Goal: Task Accomplishment & Management: Manage account settings

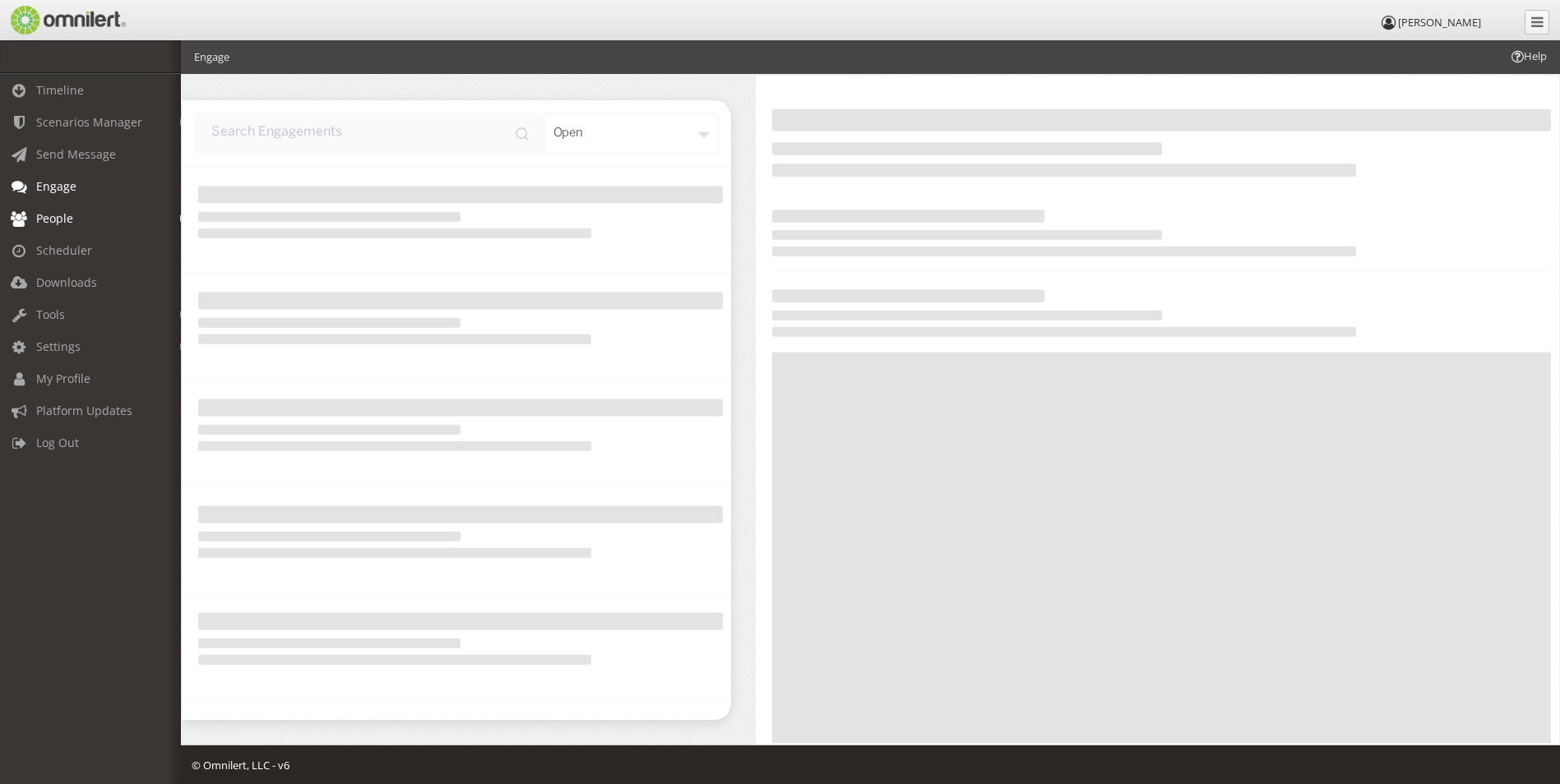
click at [63, 223] on span "People" at bounding box center [55, 218] width 37 height 16
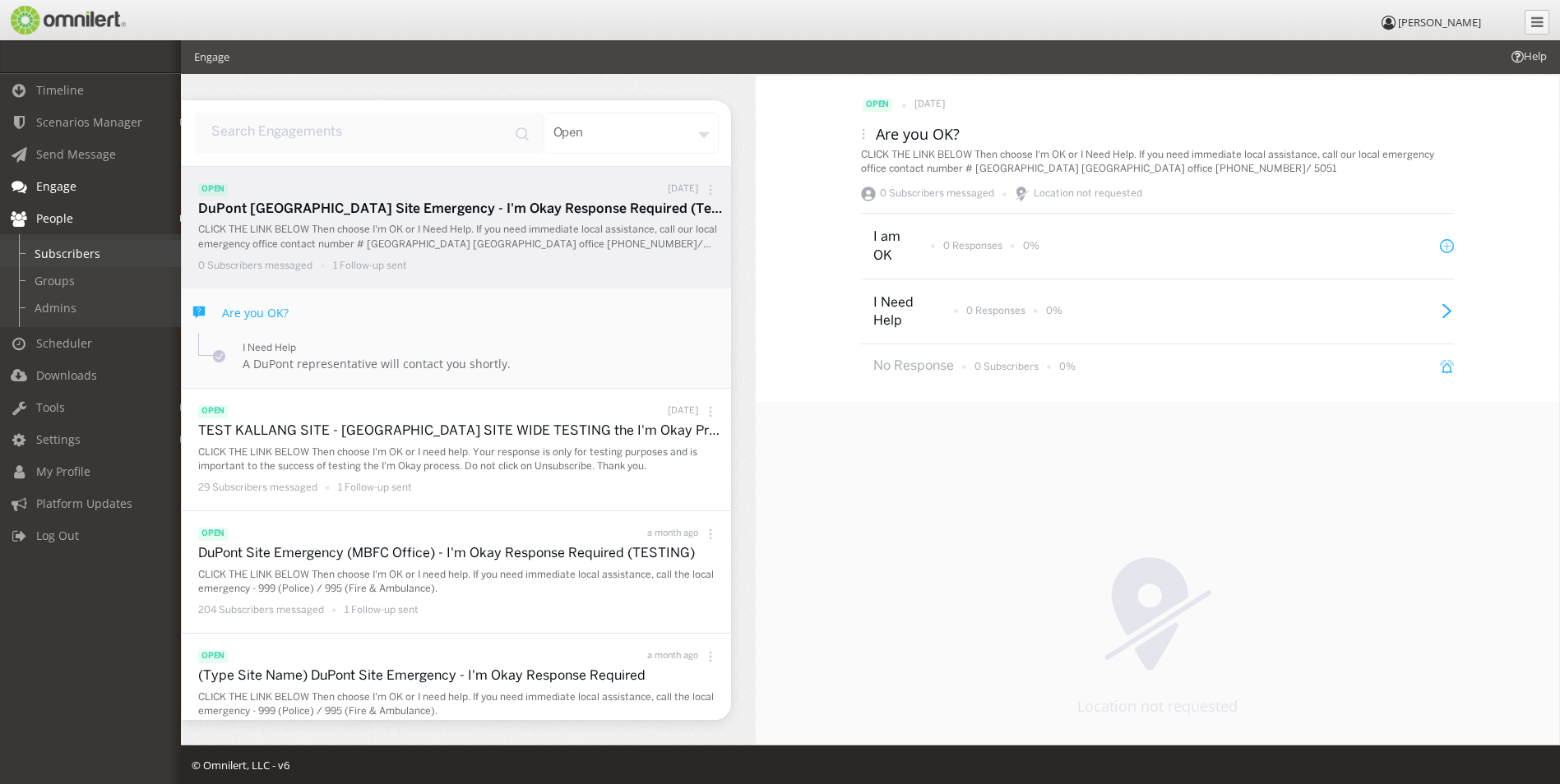
click at [70, 255] on link "Subscribers" at bounding box center [98, 253] width 196 height 27
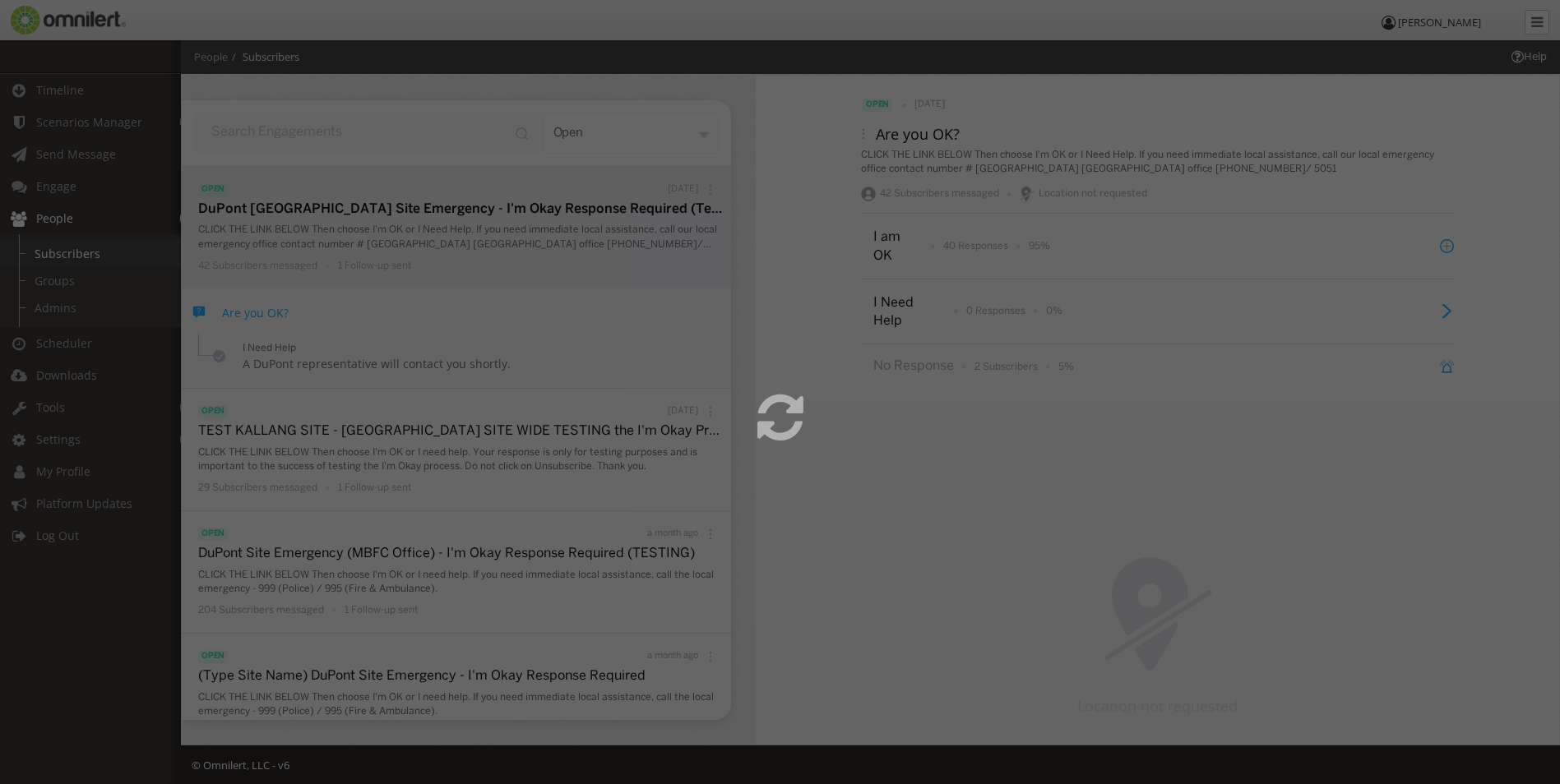
select select
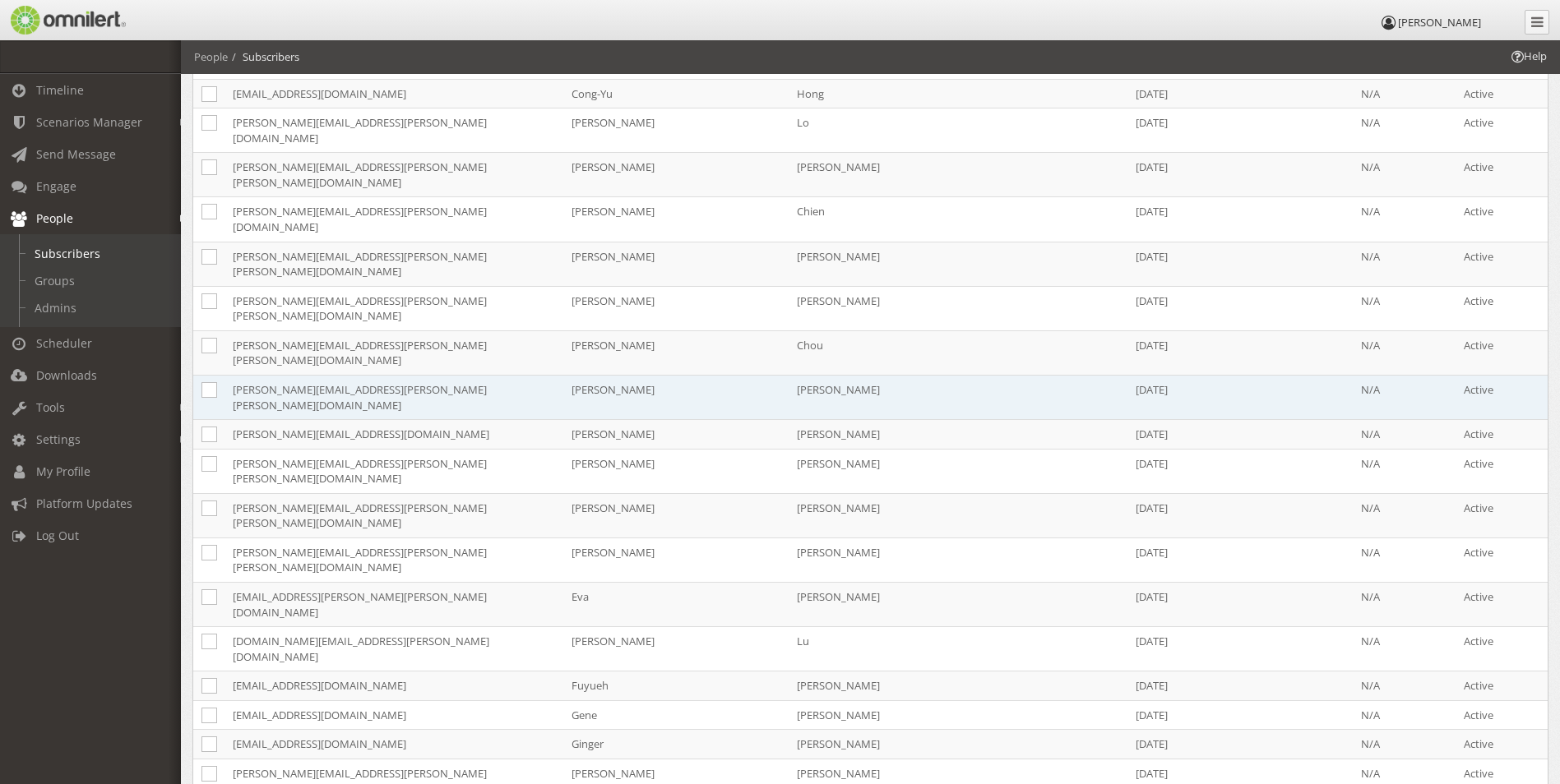
scroll to position [1076, 0]
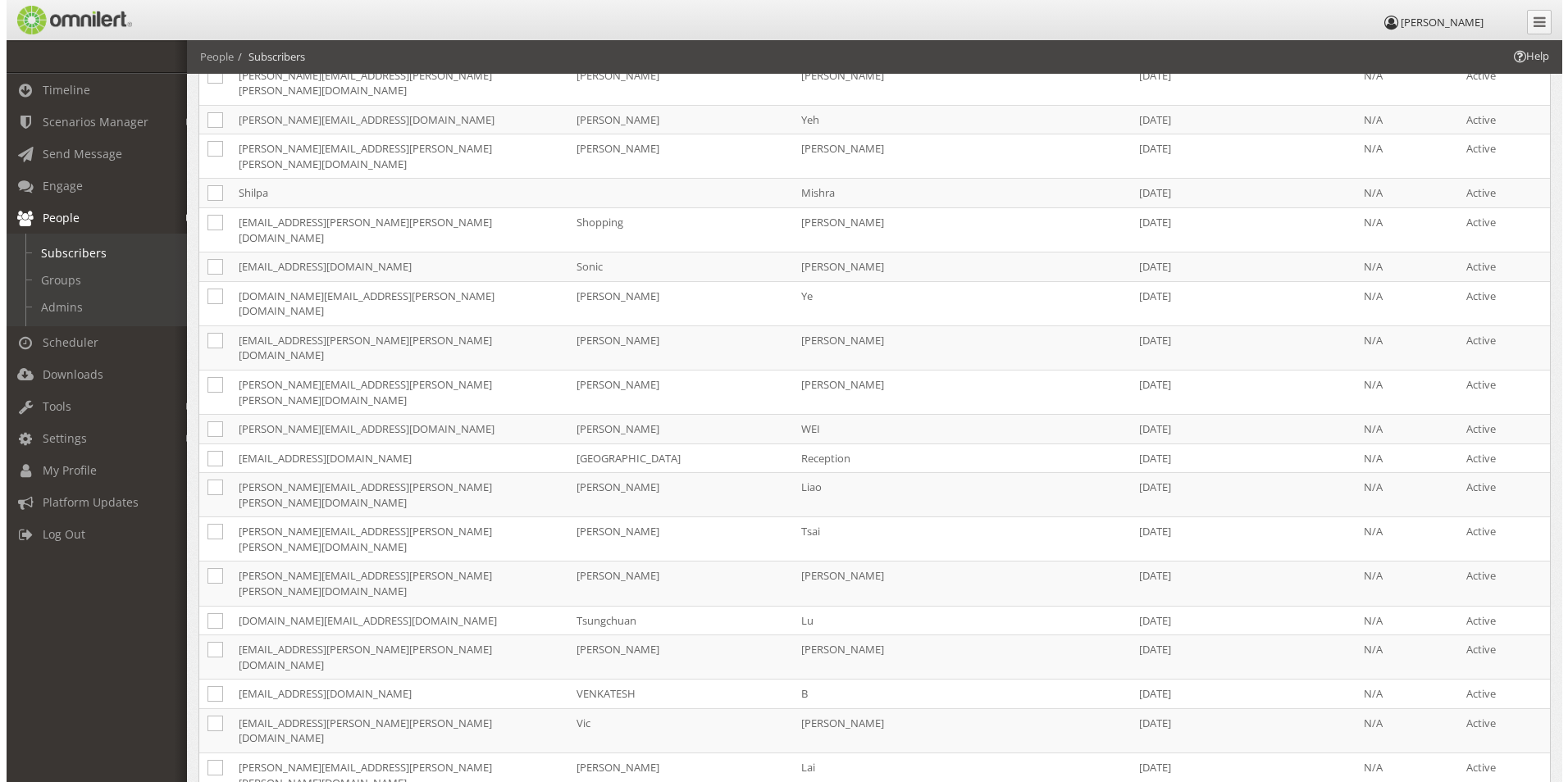
scroll to position [0, 0]
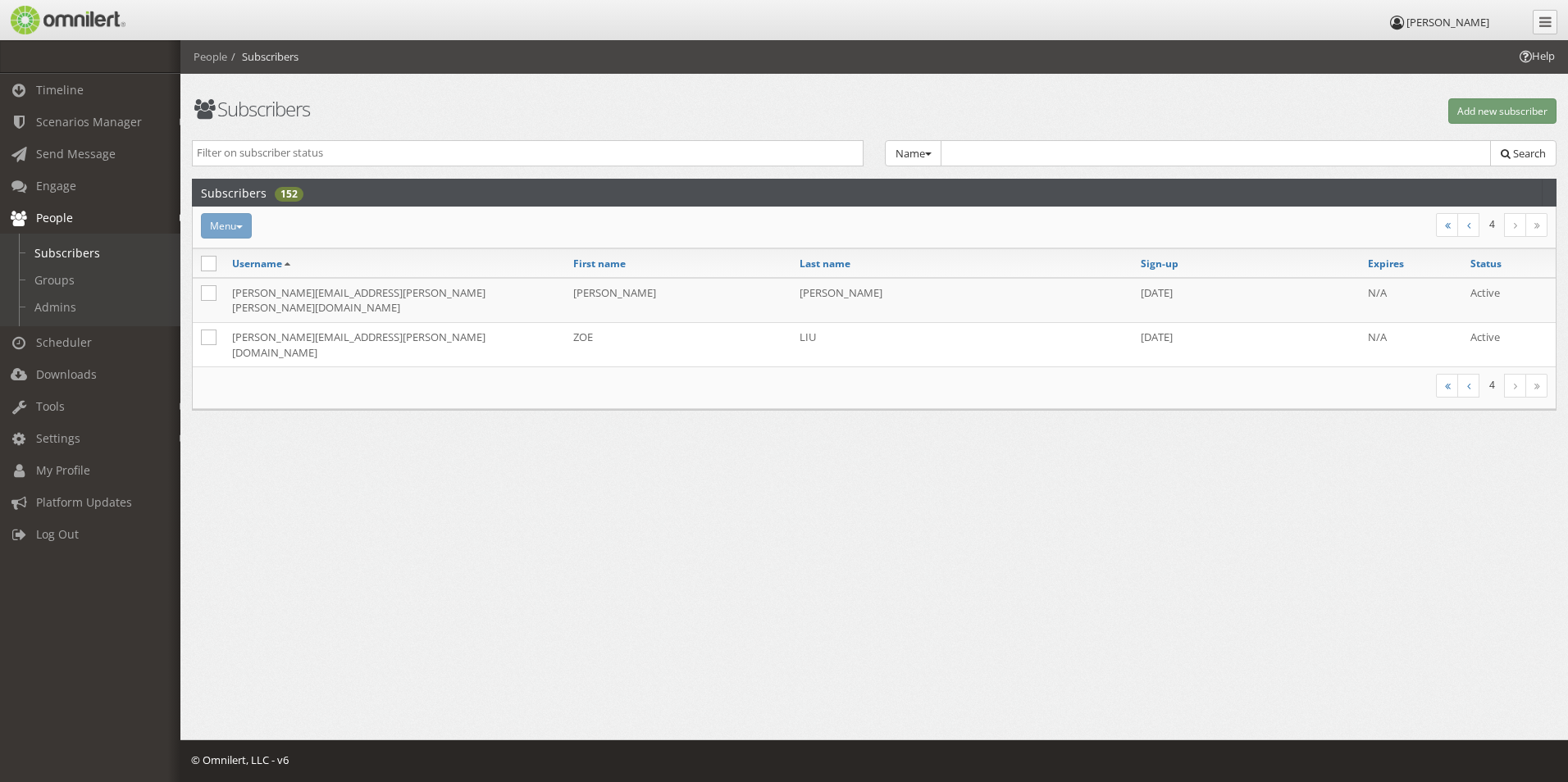
click at [1500, 686] on html "[PERSON_NAME] Timeline Scenarios Manager Launch Scenarios Actions Send Message …" at bounding box center [784, 391] width 1568 height 782
click at [244, 229] on div "Menu Recent message activity Add to group Reset password Activate Inactivate" at bounding box center [646, 226] width 912 height 25
click at [223, 231] on div "Menu Recent message activity Add to group Reset password Activate Inactivate" at bounding box center [646, 226] width 912 height 25
click at [203, 260] on icon at bounding box center [208, 264] width 16 height 16
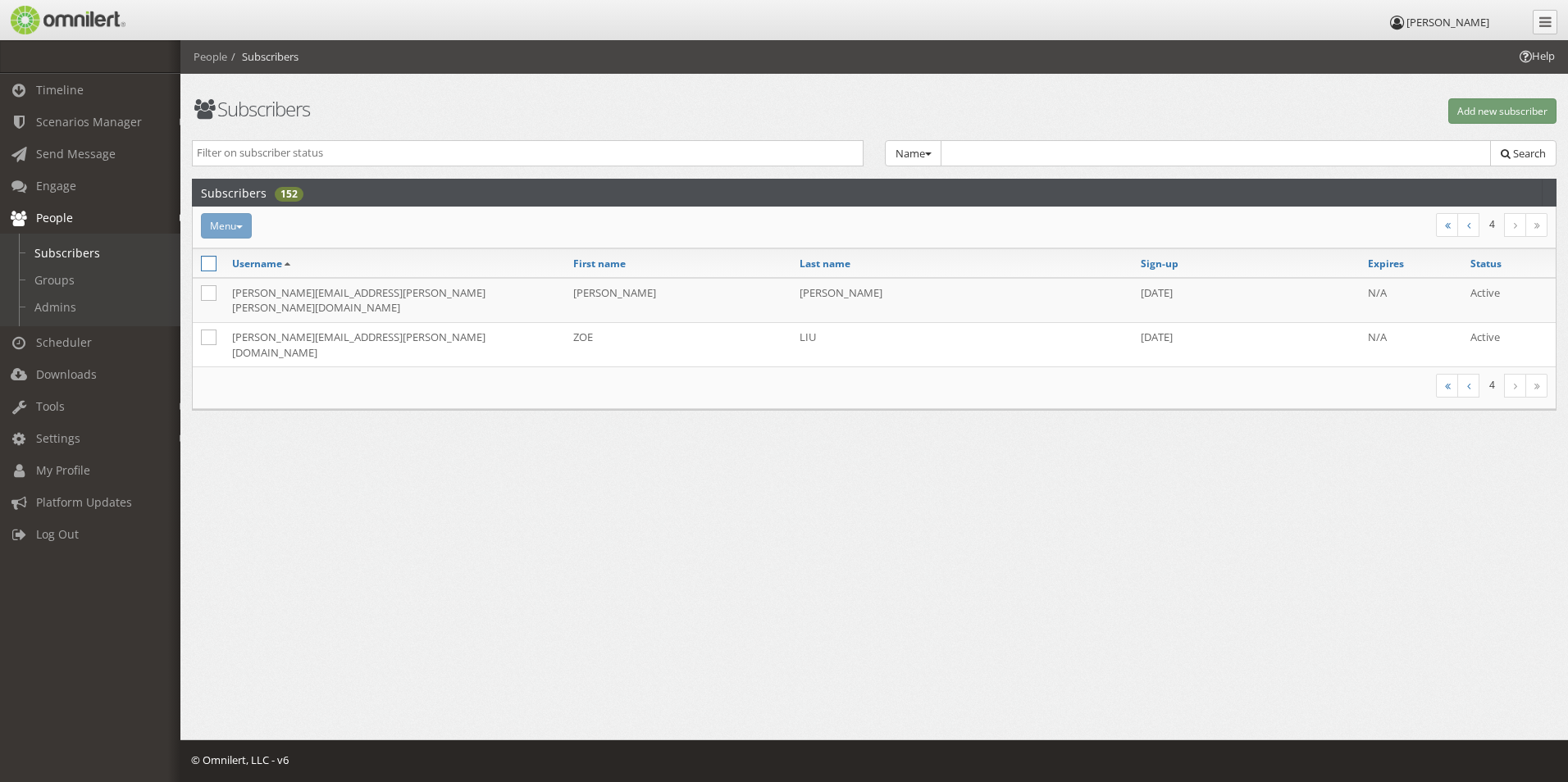
checkbox input "true"
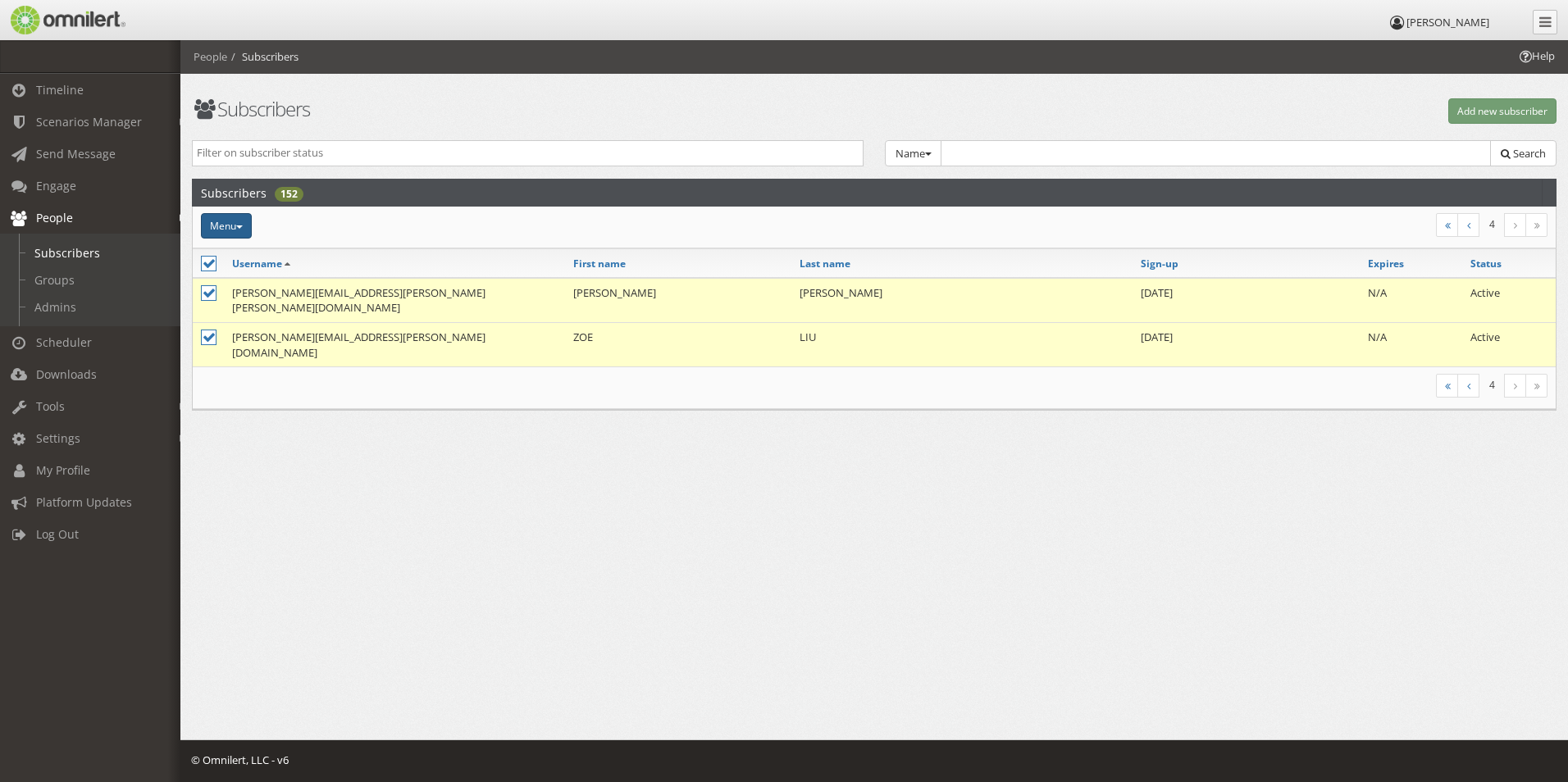
click at [242, 227] on span "button" at bounding box center [239, 227] width 7 height 3
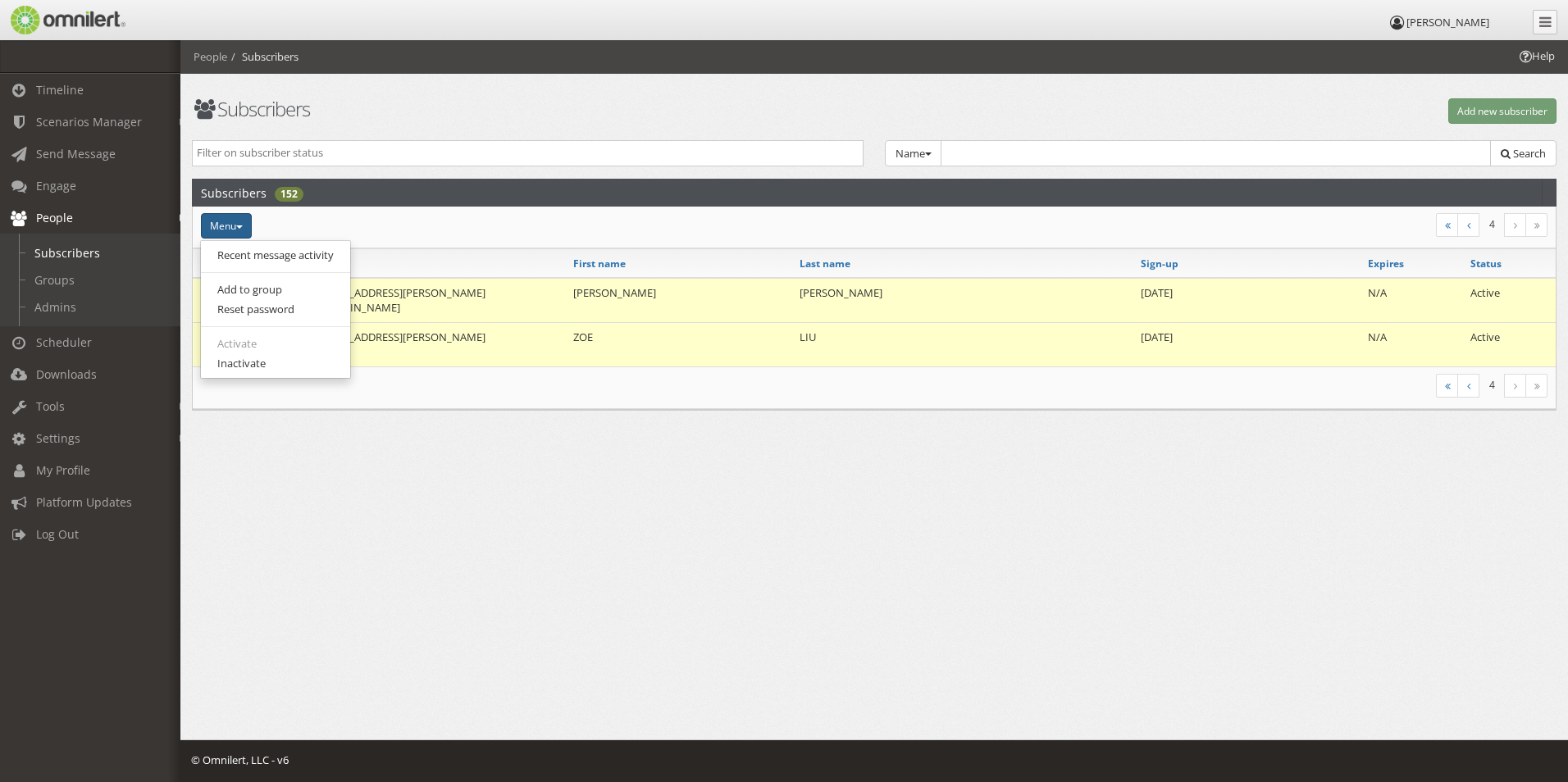
click at [390, 470] on html "[PERSON_NAME] Timeline Scenarios Manager Launch Scenarios Actions Send Message …" at bounding box center [784, 391] width 1568 height 782
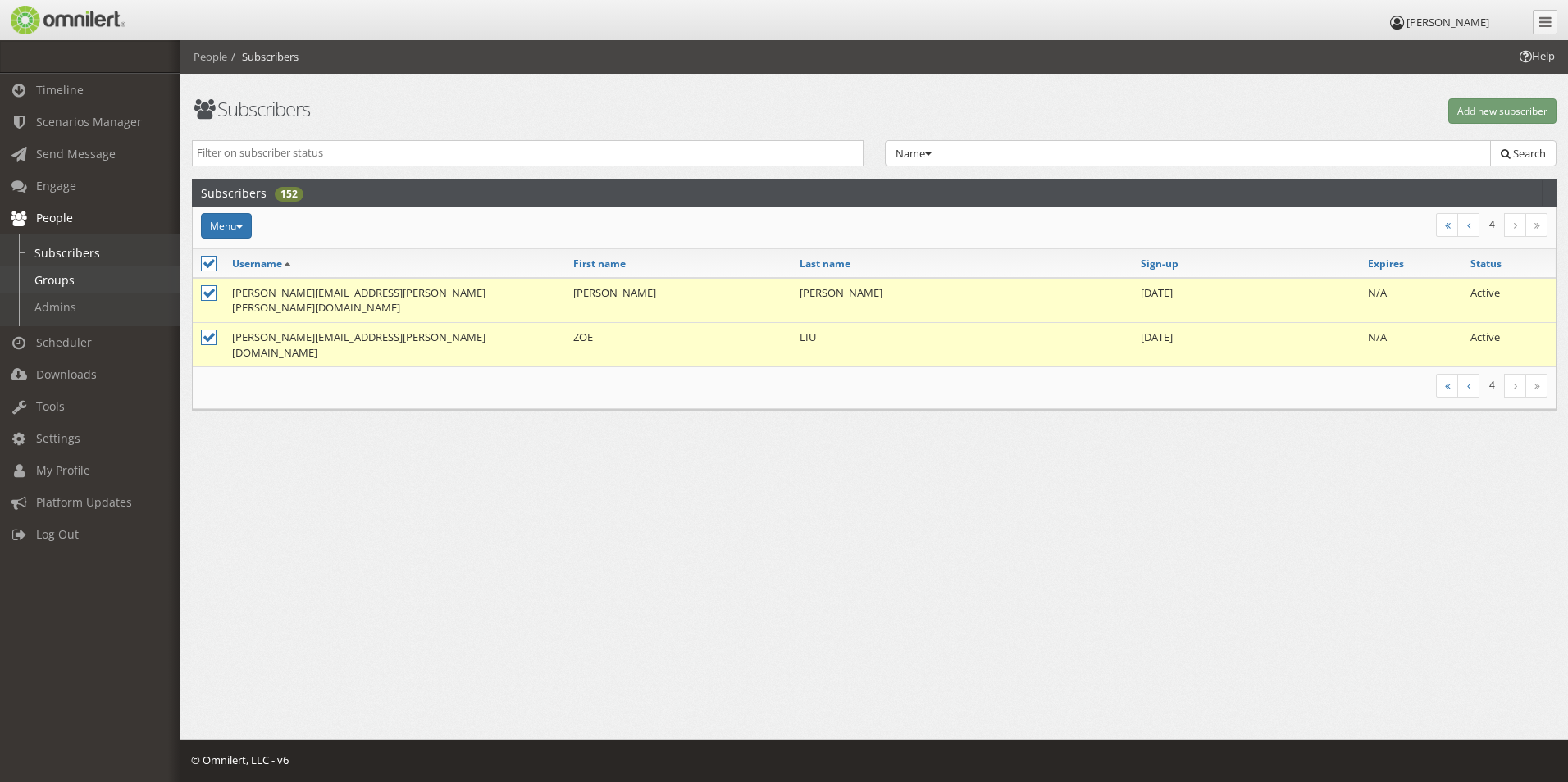
click at [89, 286] on link "Groups" at bounding box center [97, 279] width 195 height 27
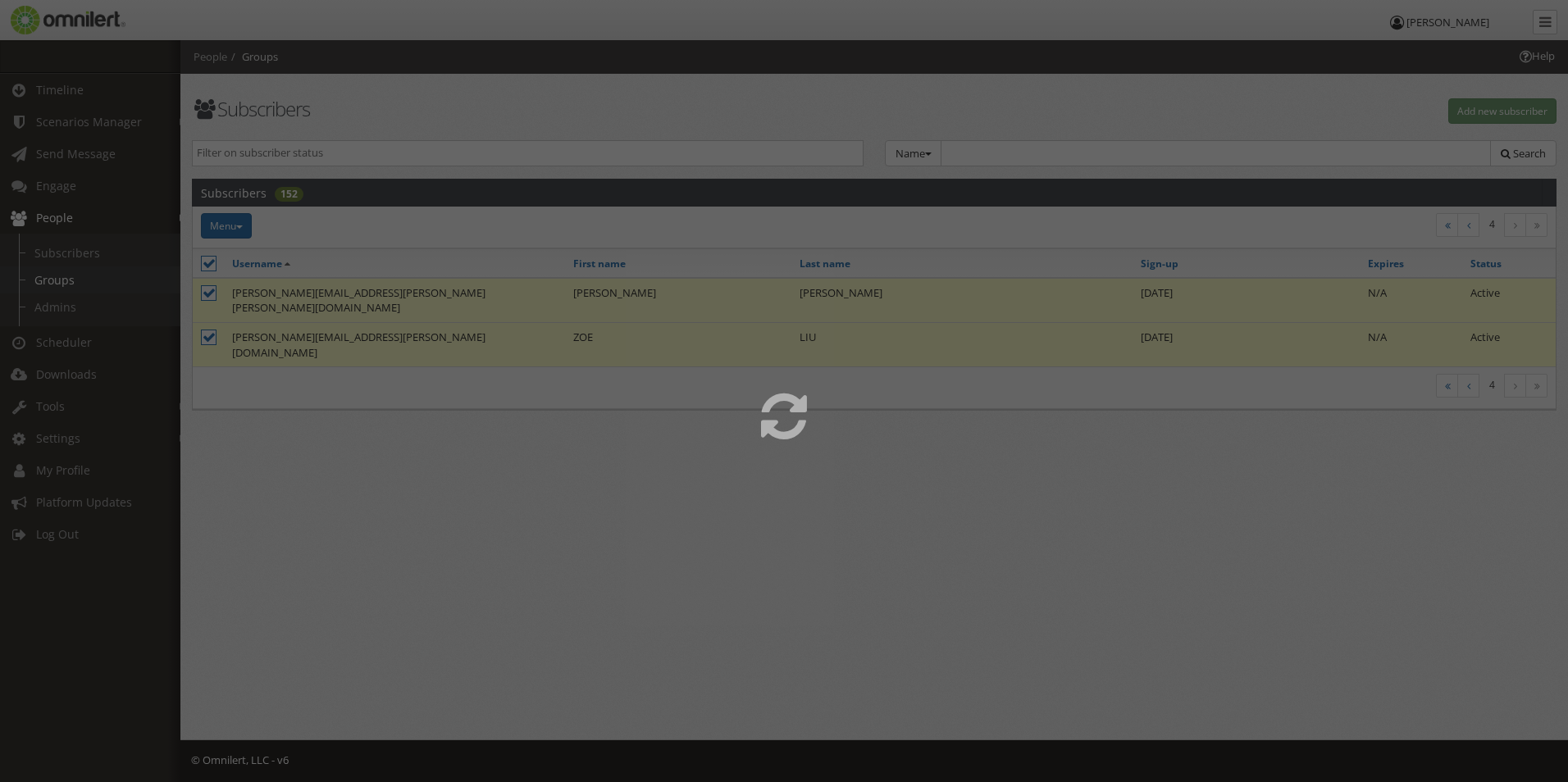
select select
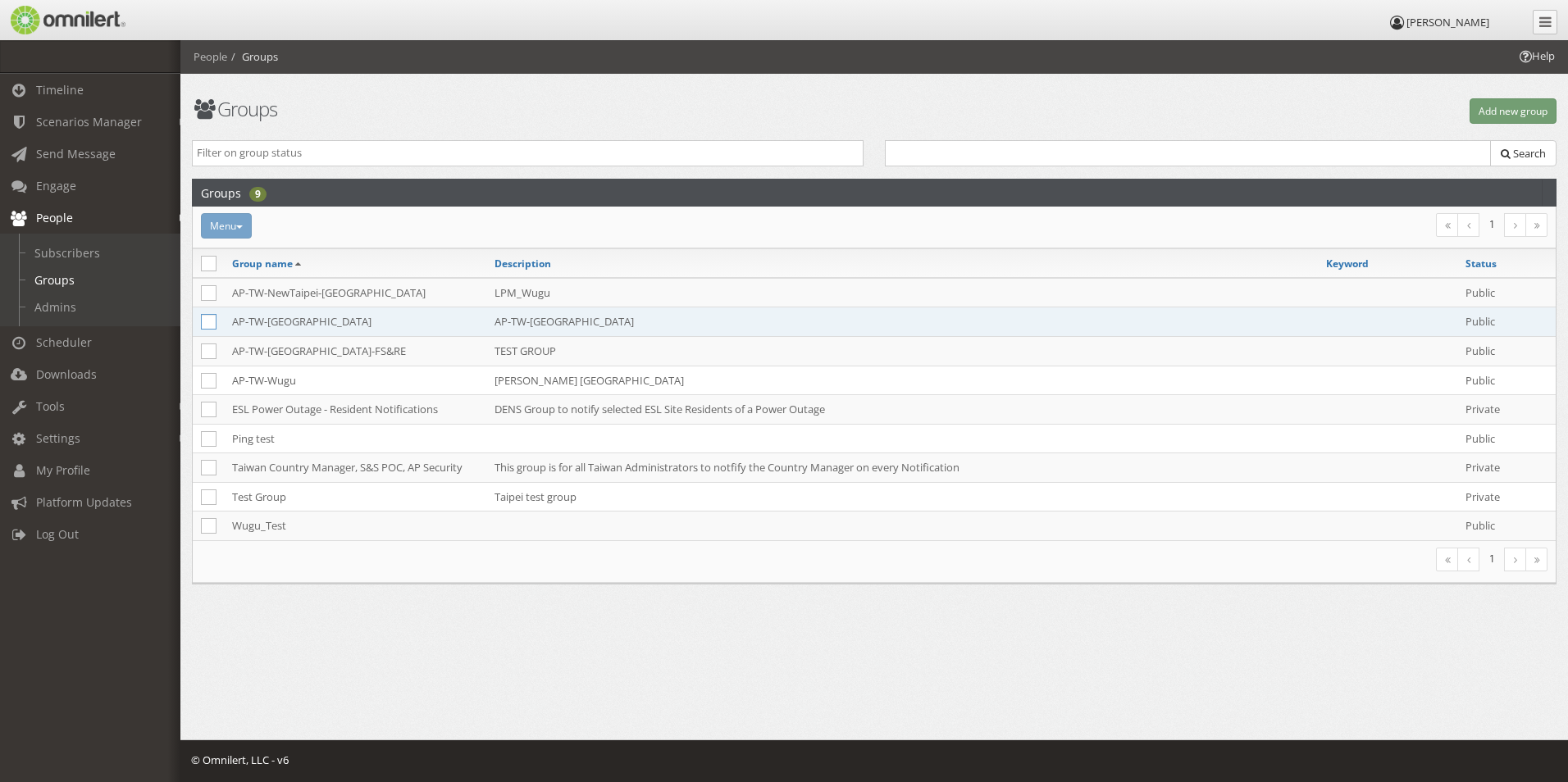
click at [212, 323] on icon at bounding box center [208, 322] width 16 height 16
checkbox input "true"
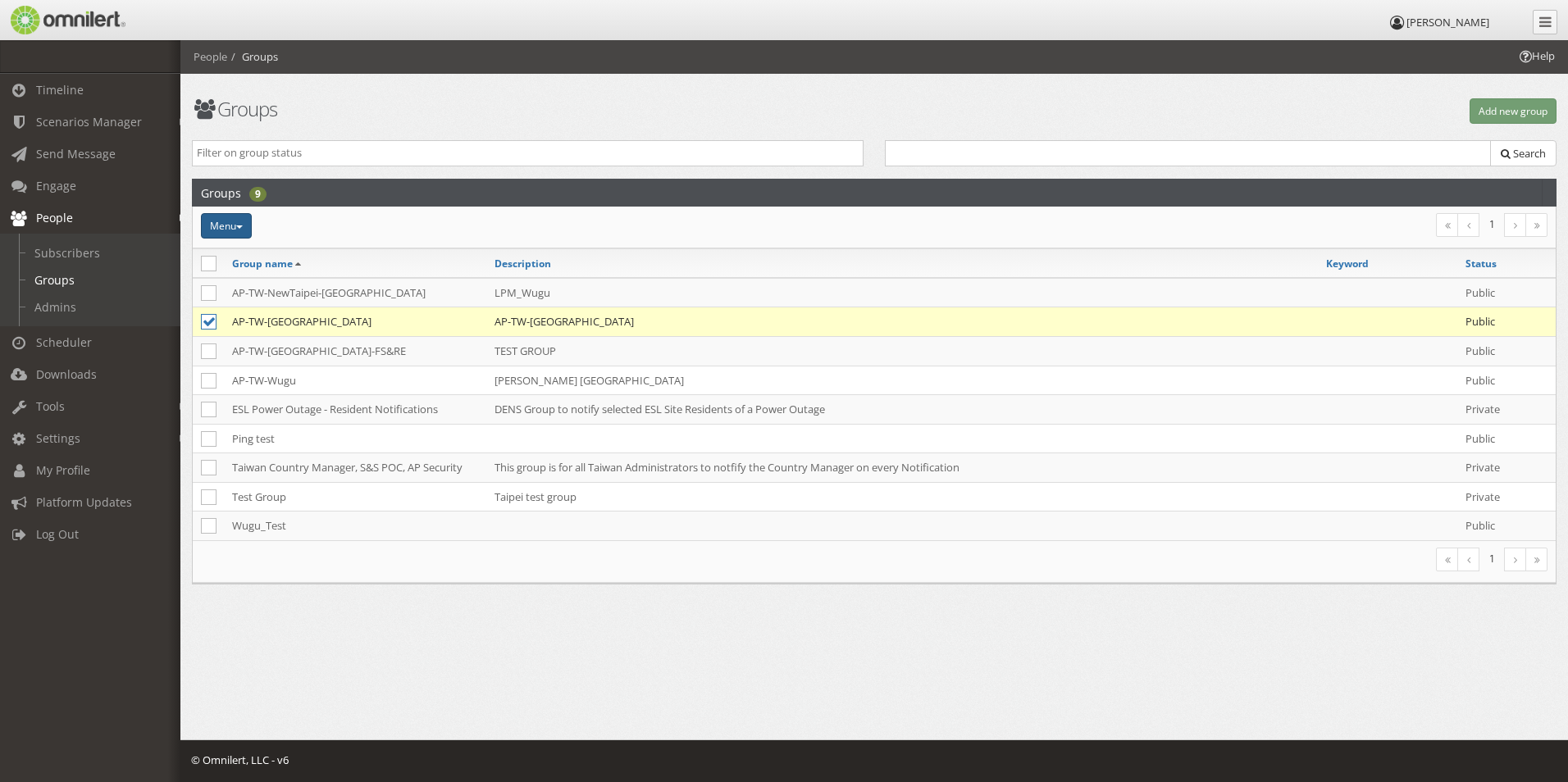
click at [246, 226] on button "Menu" at bounding box center [226, 226] width 51 height 25
drag, startPoint x: 524, startPoint y: 653, endPoint x: 522, endPoint y: 618, distance: 35.1
click at [526, 653] on div "Help People Groups Groups Add new group Public Private Search Groups 9 Menu Mak…" at bounding box center [874, 350] width 1388 height 620
click at [544, 325] on td "AP-TW-[GEOGRAPHIC_DATA]" at bounding box center [902, 322] width 831 height 30
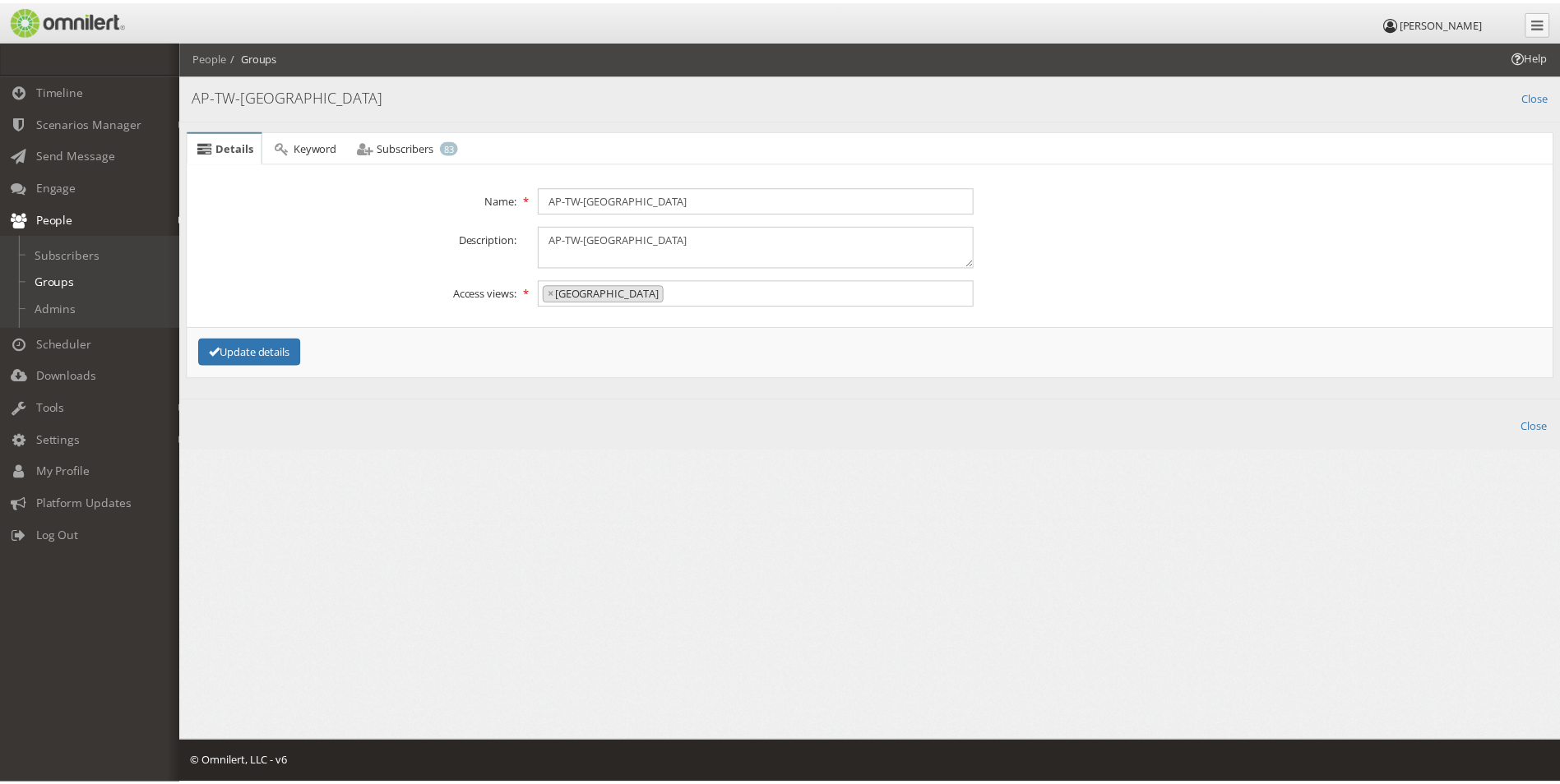
scroll to position [47, 0]
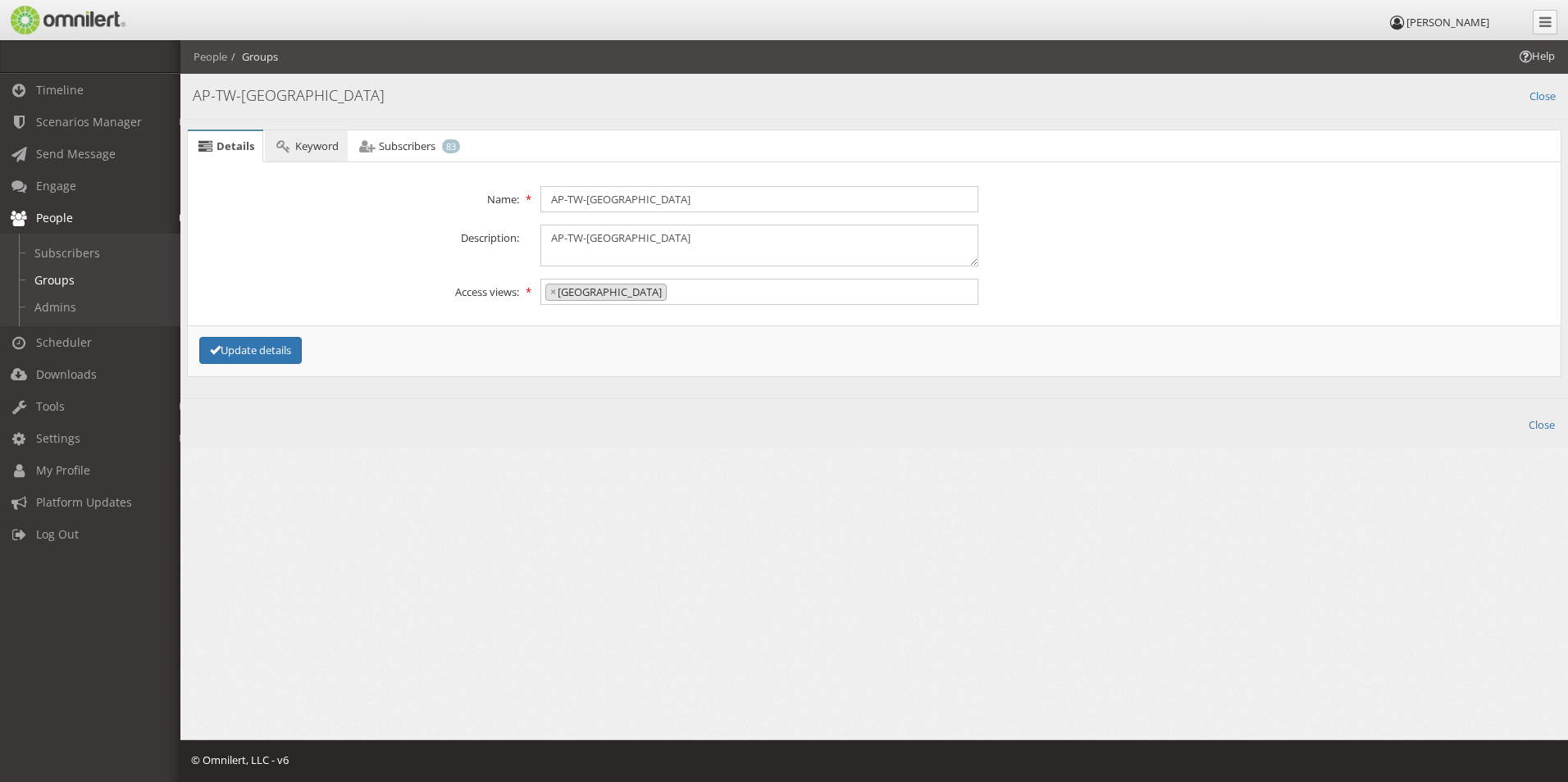
click at [312, 143] on span "Keyword" at bounding box center [317, 146] width 43 height 15
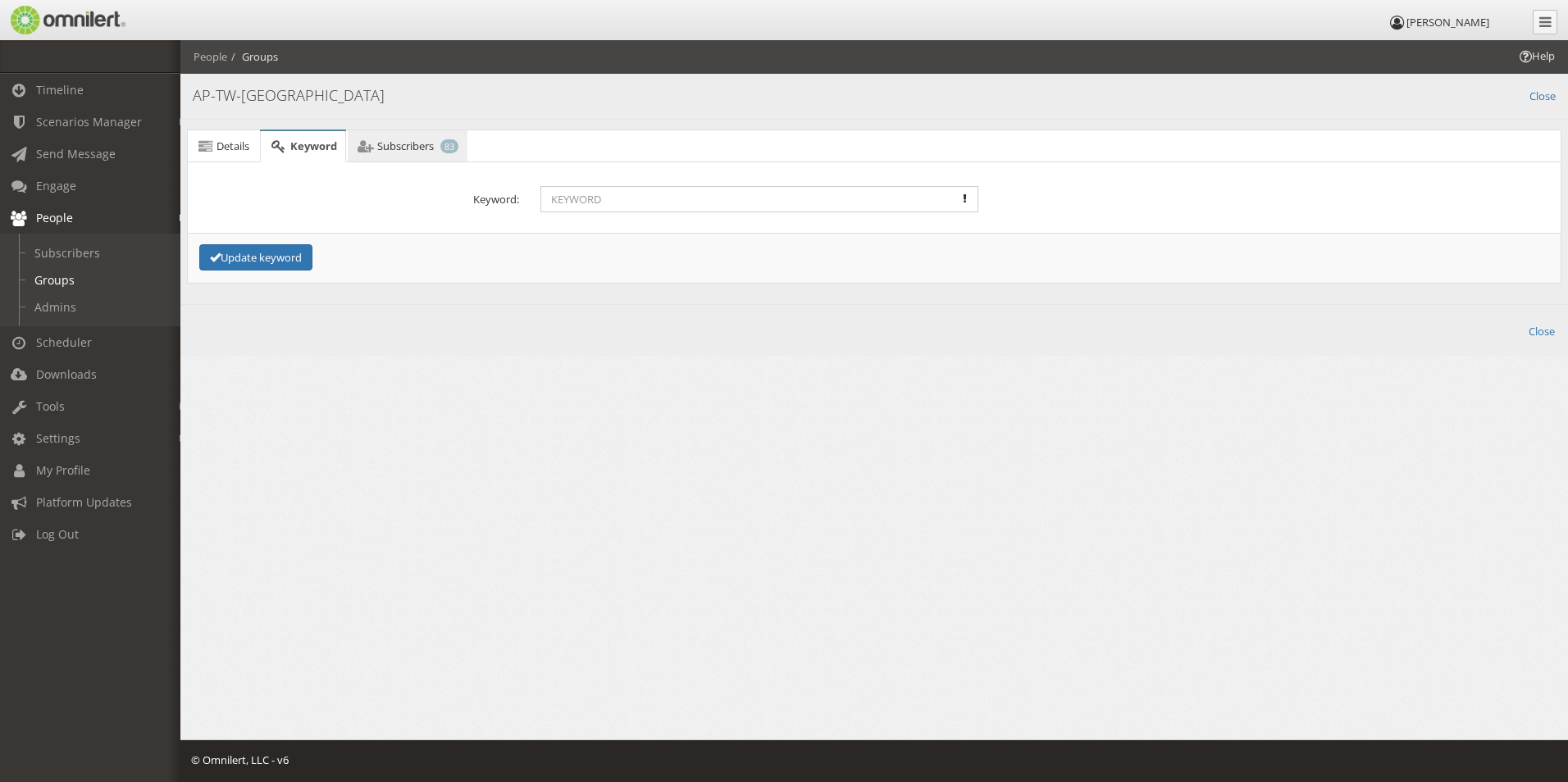
click at [404, 141] on span "Subscribers" at bounding box center [405, 146] width 56 height 15
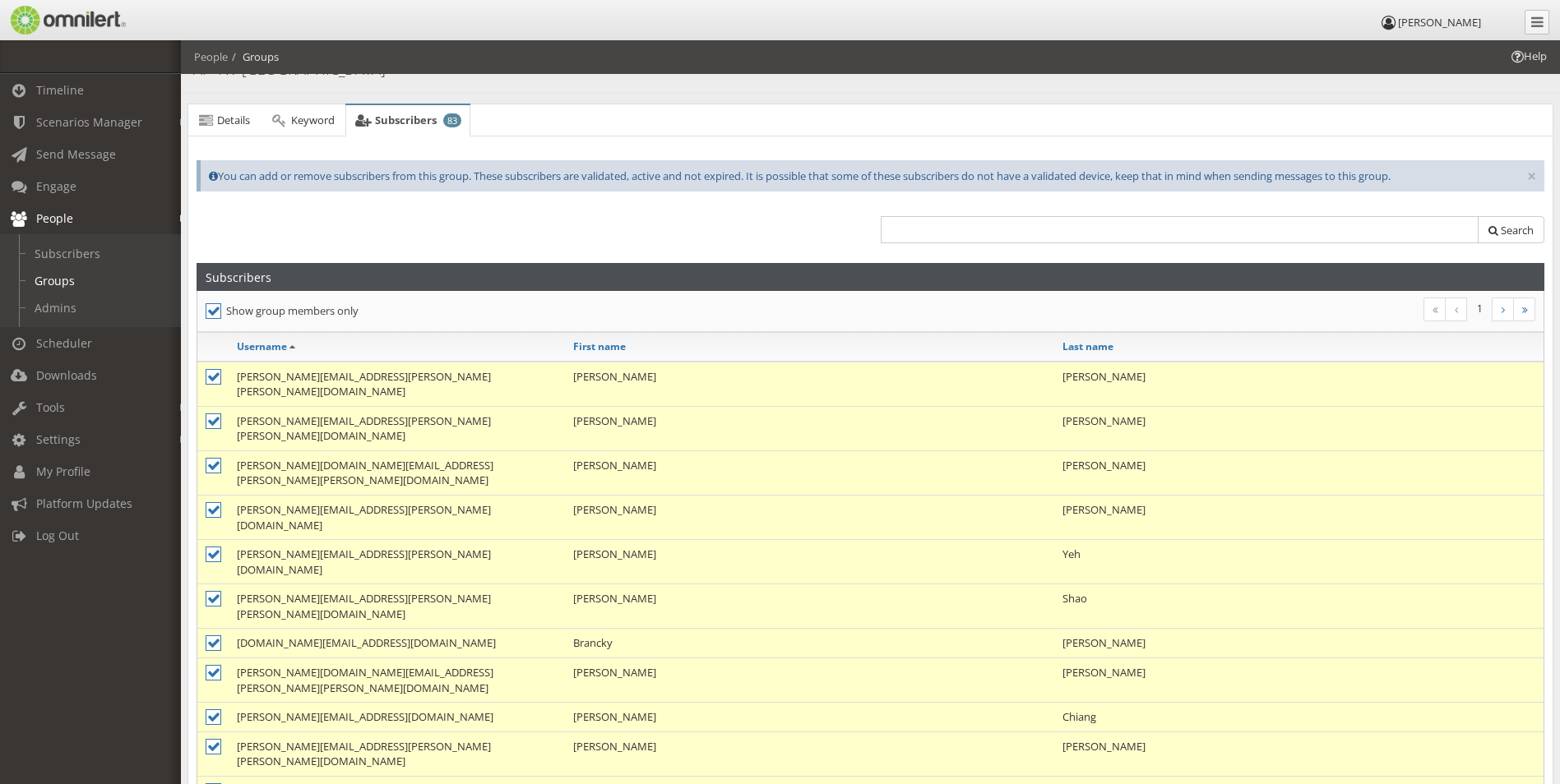
scroll to position [0, 0]
